Goal: Transaction & Acquisition: Obtain resource

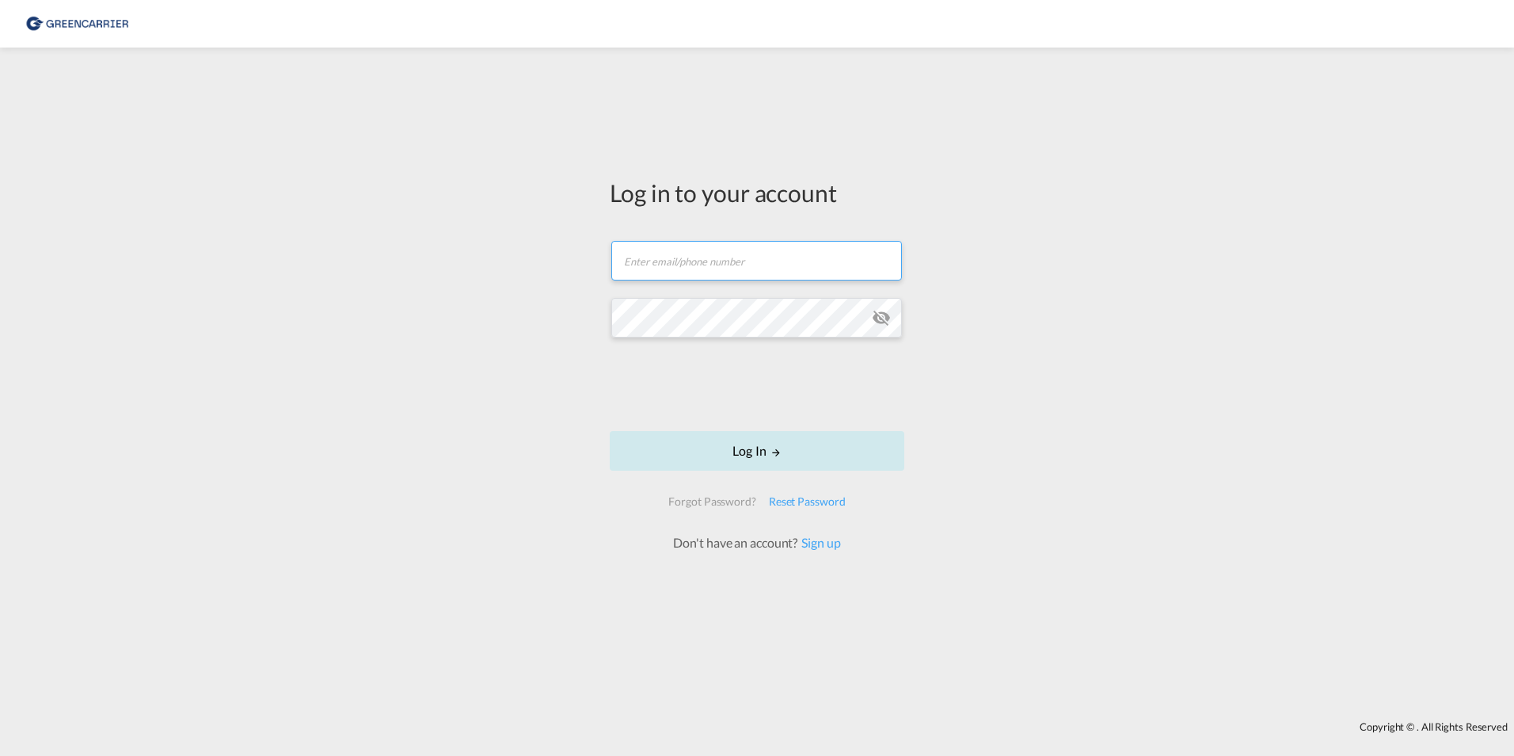
type input "[PERSON_NAME][EMAIL_ADDRESS][PERSON_NAME][DOMAIN_NAME]"
click at [740, 455] on button "Log In" at bounding box center [757, 451] width 295 height 40
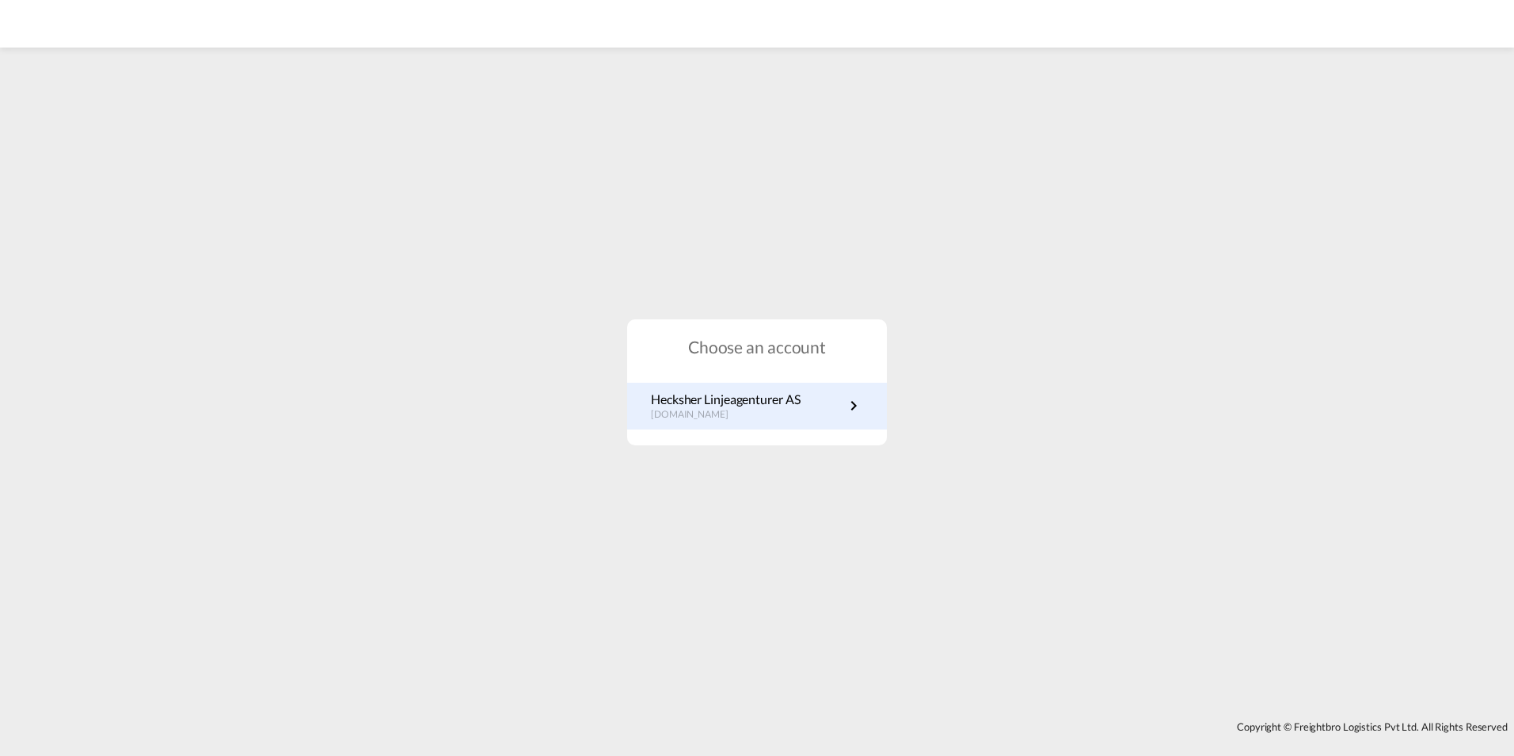
click at [755, 404] on p "Hecksher Linjeagenturer AS" at bounding box center [725, 398] width 149 height 17
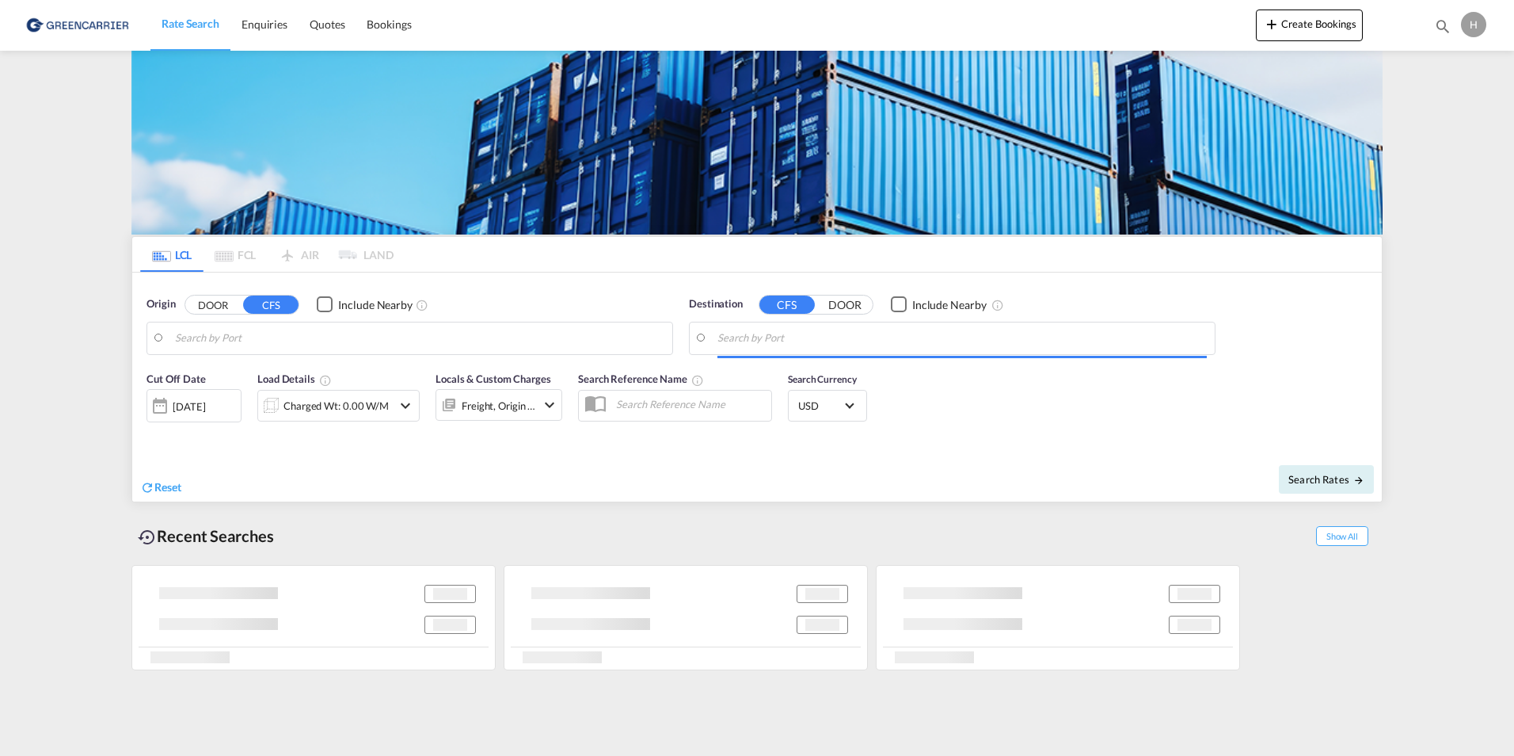
type input "[GEOGRAPHIC_DATA], NOOSL"
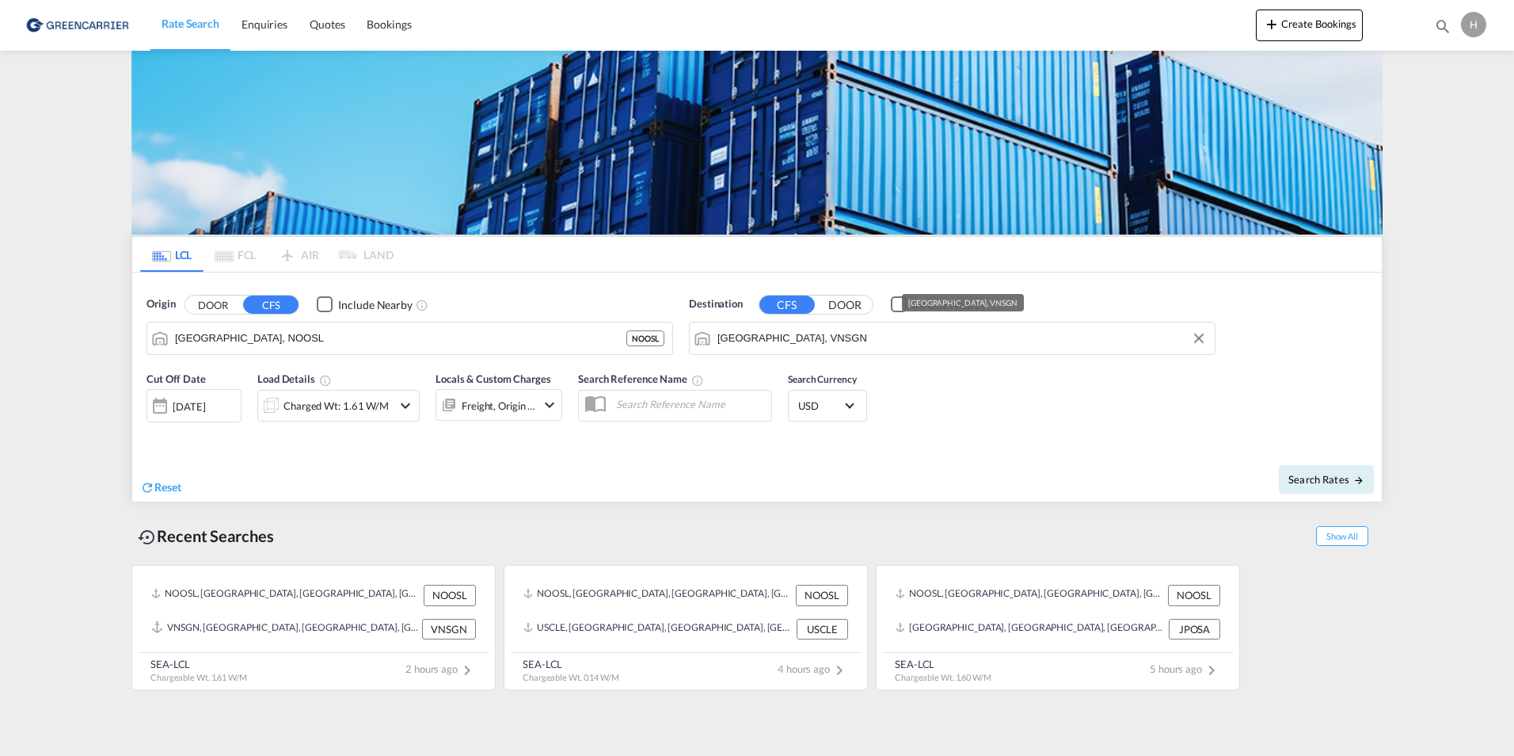
click at [799, 339] on input "Ho Chi Minh City, VNSGN" at bounding box center [962, 338] width 489 height 24
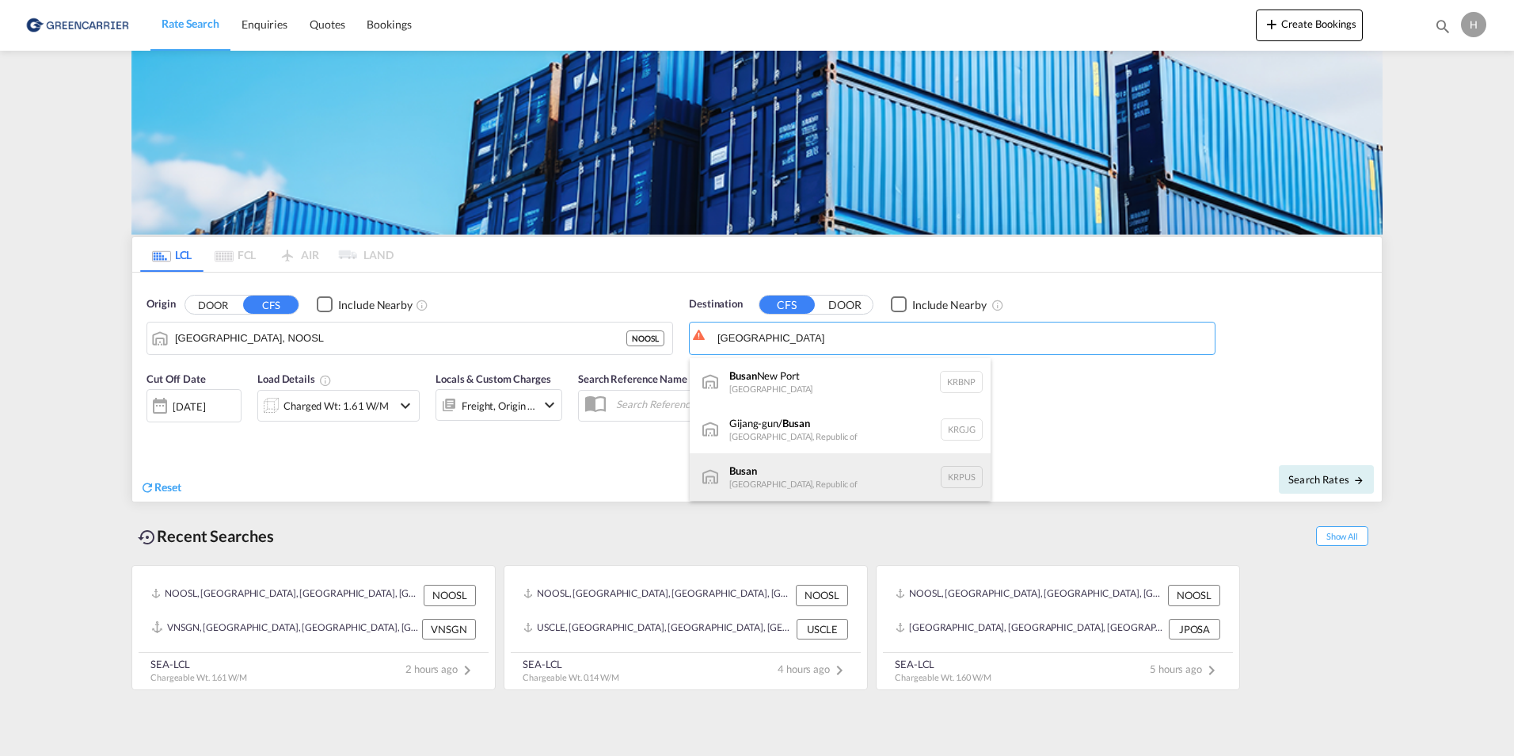
click at [768, 484] on div "Busan Korea, Republic of KRPUS" at bounding box center [840, 477] width 301 height 48
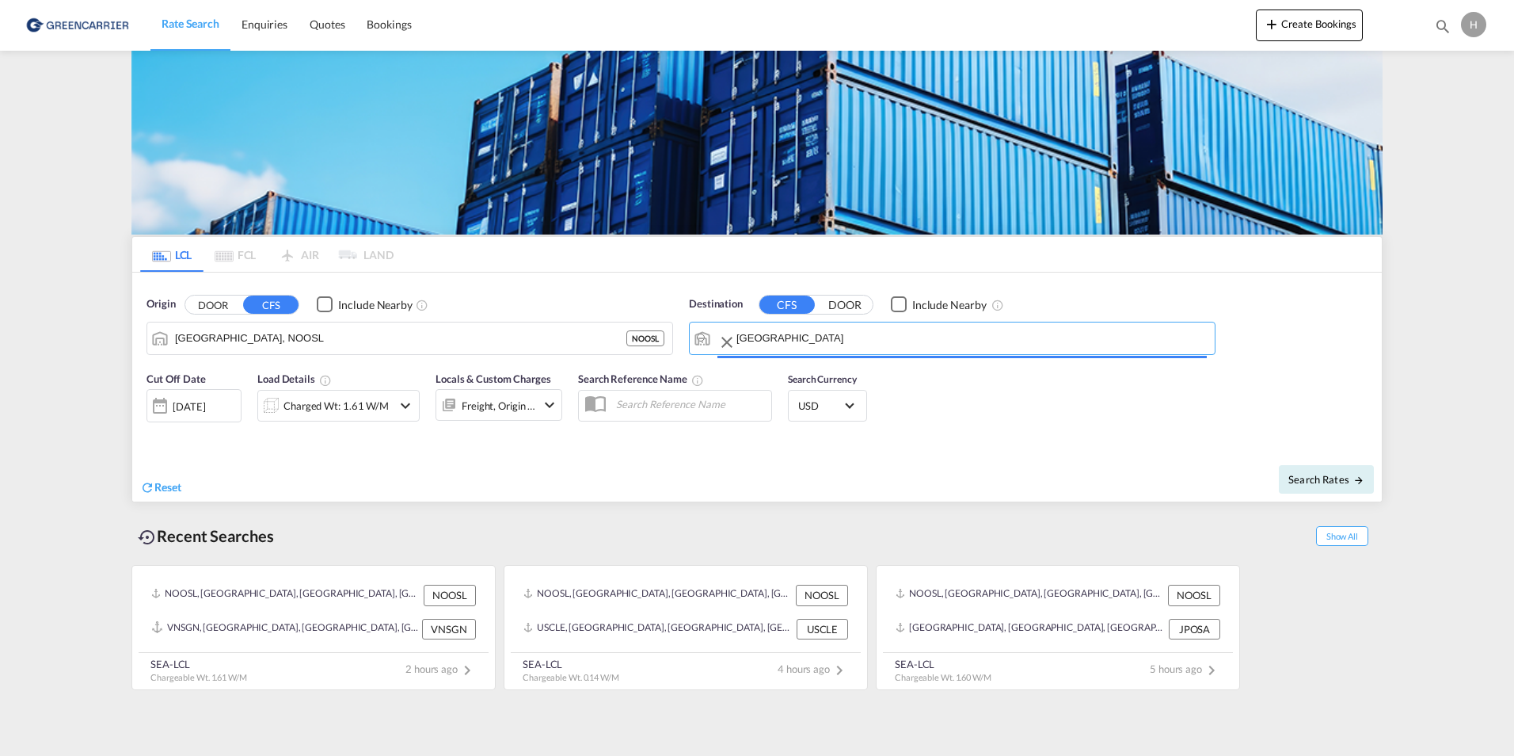
type input "Busan, KRPUS"
click at [296, 398] on div "Charged Wt: 1.61 W/M" at bounding box center [336, 405] width 105 height 22
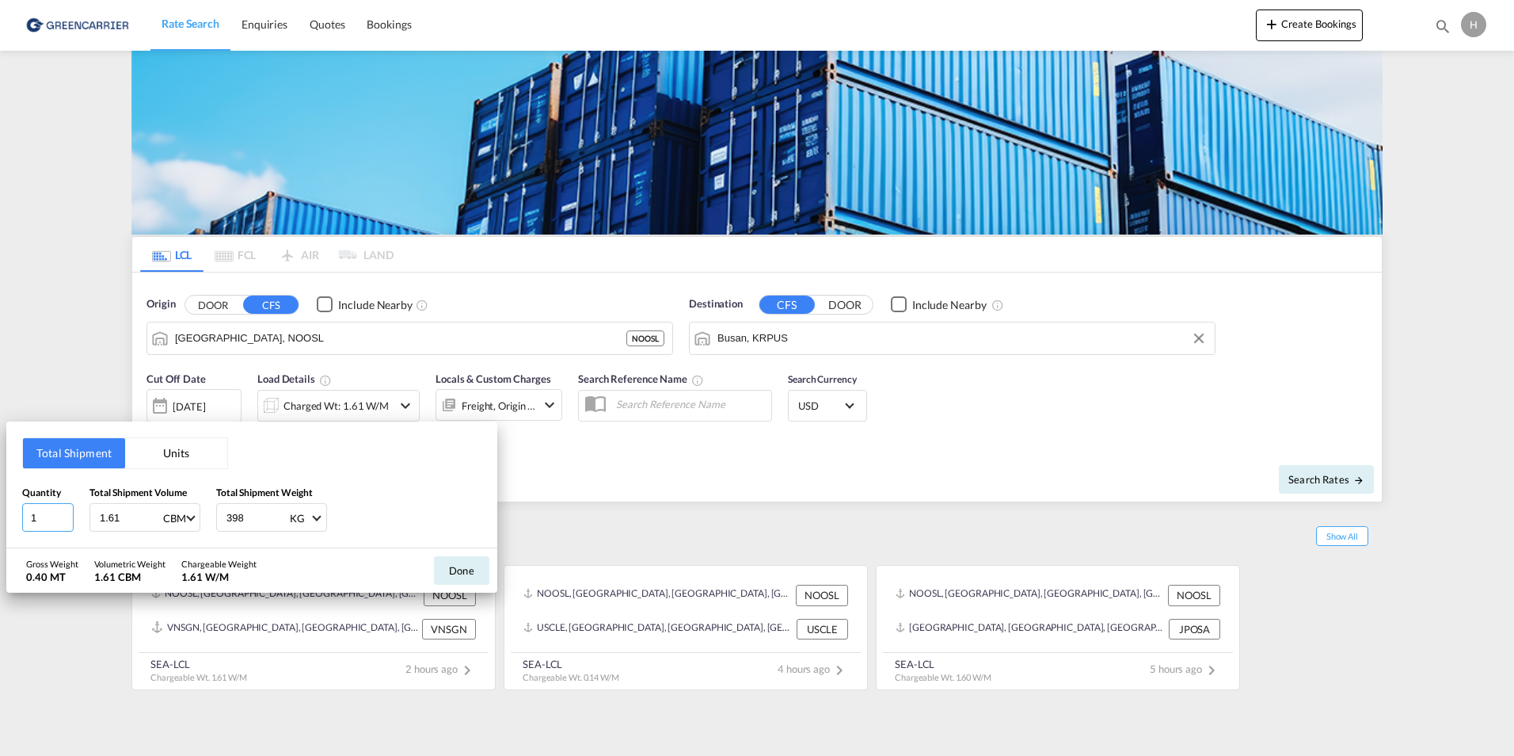
click at [57, 517] on input "1" at bounding box center [47, 517] width 51 height 29
click at [135, 516] on input "1.82" at bounding box center [129, 517] width 63 height 27
type input "1.87"
type input "500"
click at [447, 571] on button "Done" at bounding box center [461, 570] width 55 height 29
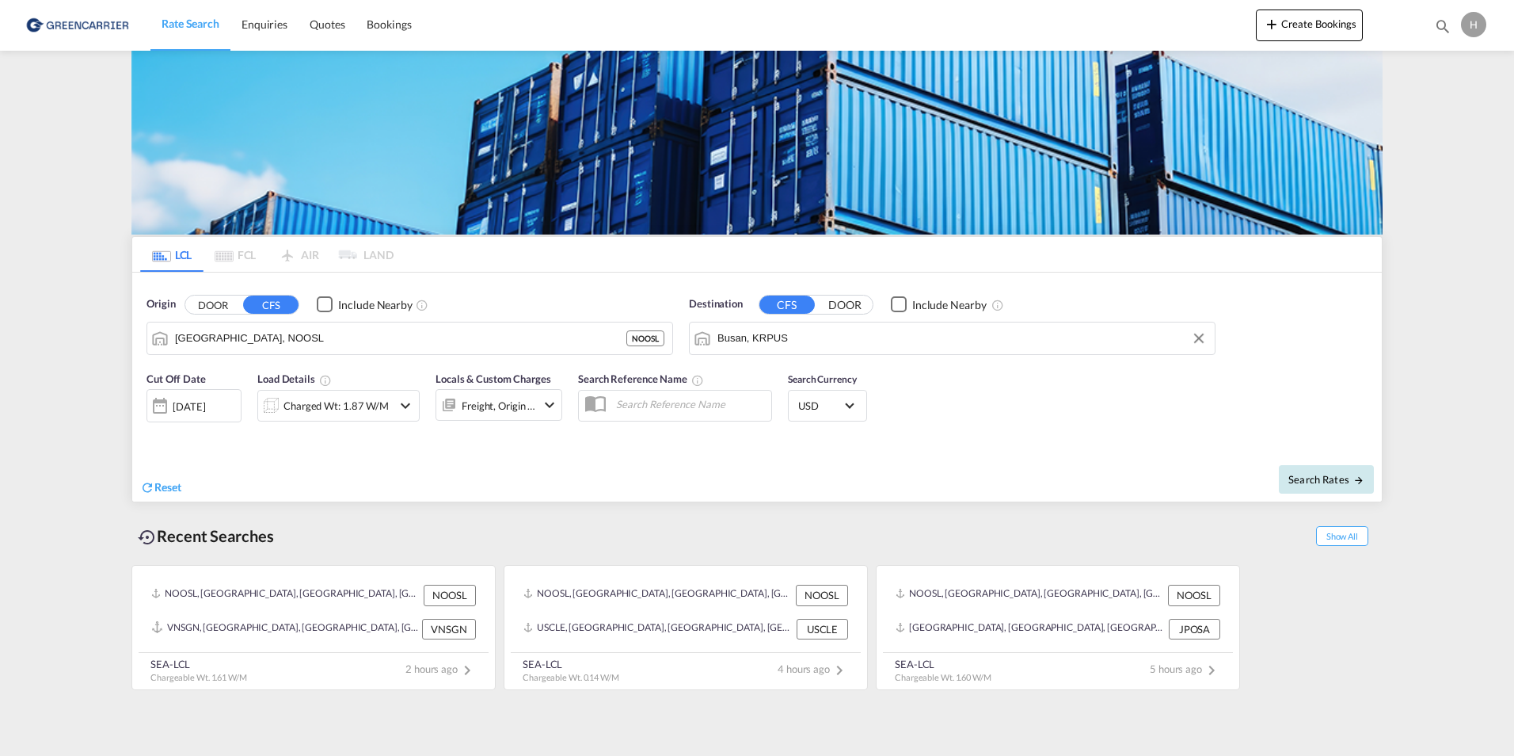
click at [1340, 478] on span "Search Rates" at bounding box center [1327, 479] width 76 height 13
type input "NOOSL to KRPUS / 15 Oct 2025"
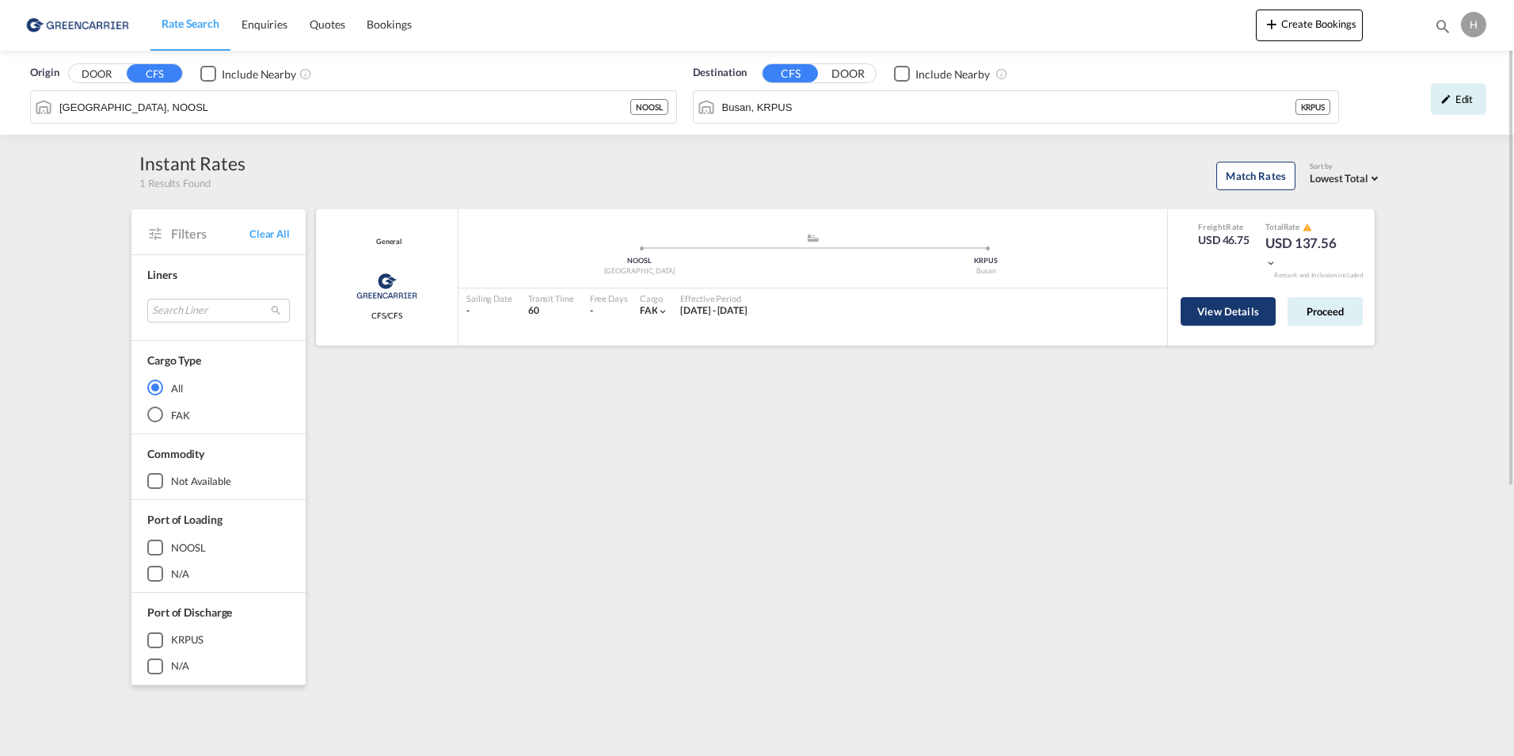
click at [1215, 306] on button "View Details" at bounding box center [1228, 311] width 95 height 29
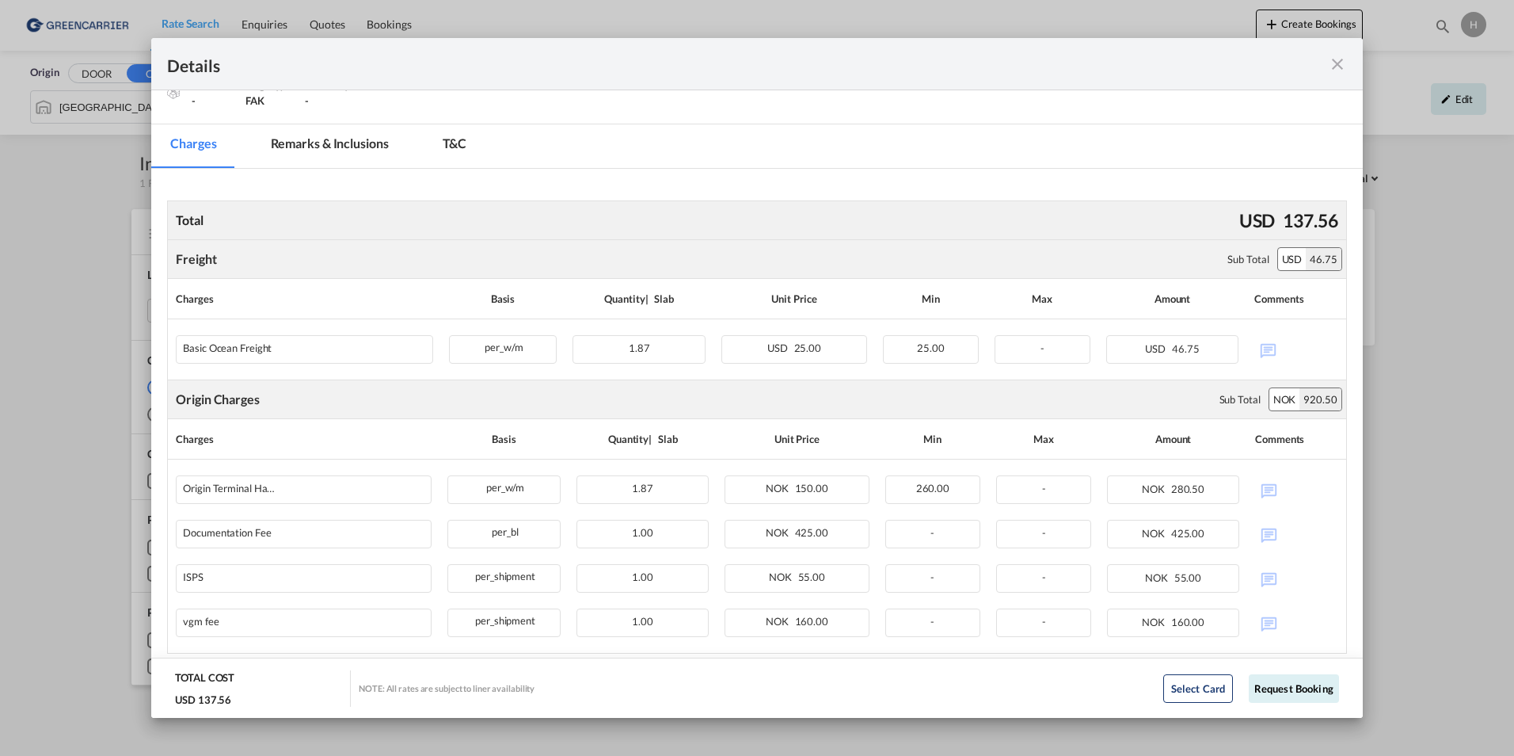
scroll to position [224, 0]
